Goal: Find specific page/section: Find specific page/section

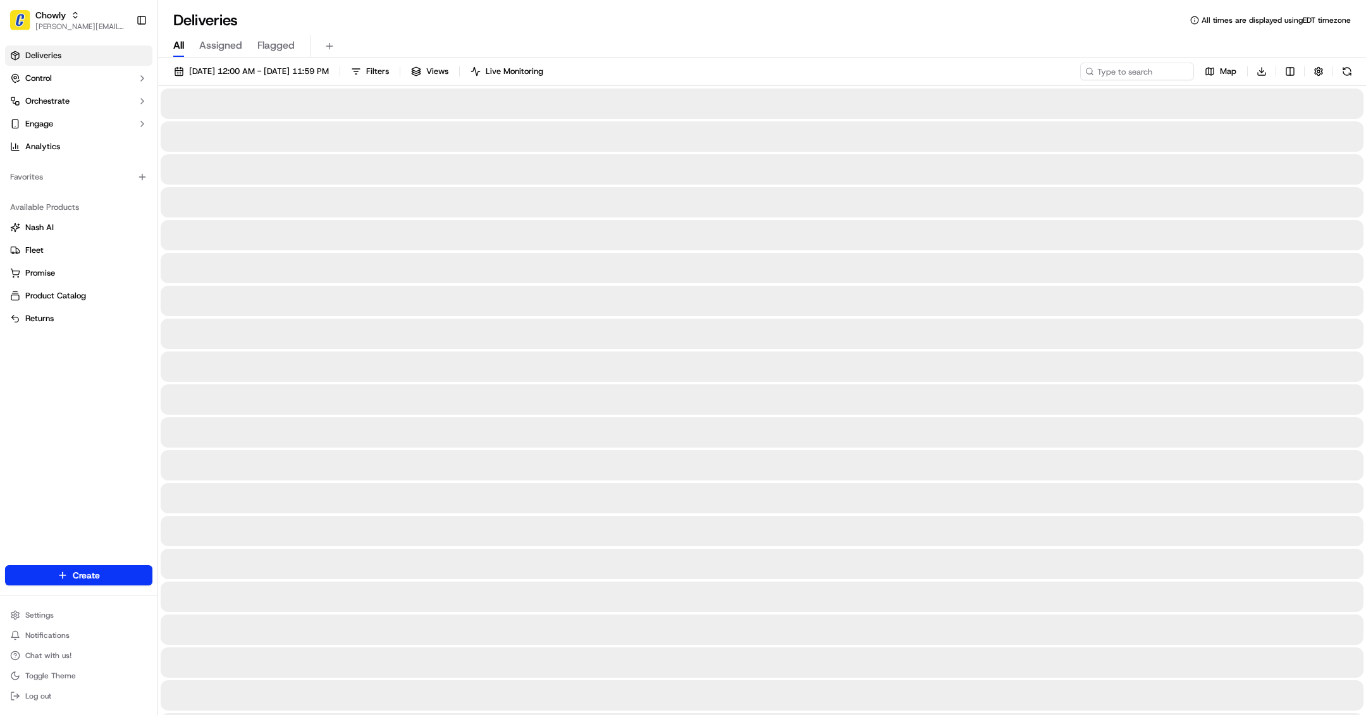
click at [85, 23] on span "[PERSON_NAME][EMAIL_ADDRESS][DOMAIN_NAME]" at bounding box center [80, 26] width 90 height 10
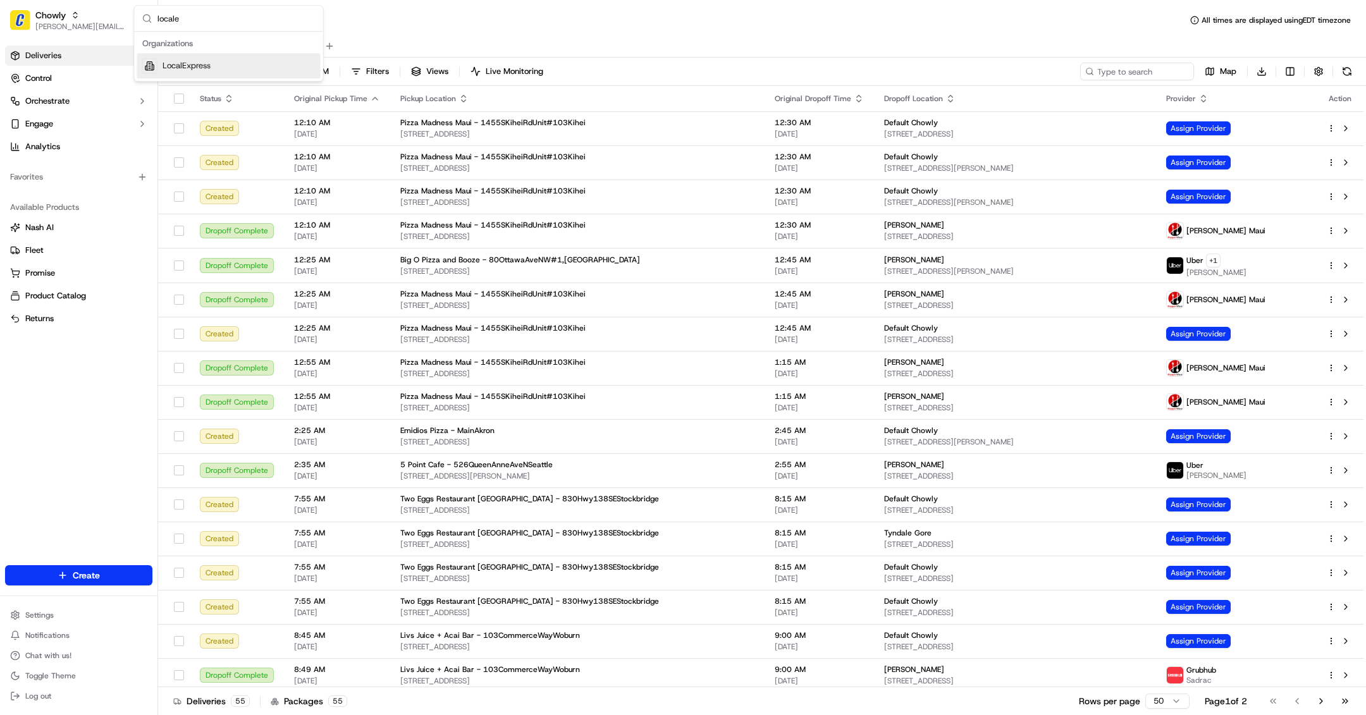
type input "locale"
click at [208, 71] on div "LocalExpress" at bounding box center [228, 65] width 183 height 25
